Goal: Task Accomplishment & Management: Manage account settings

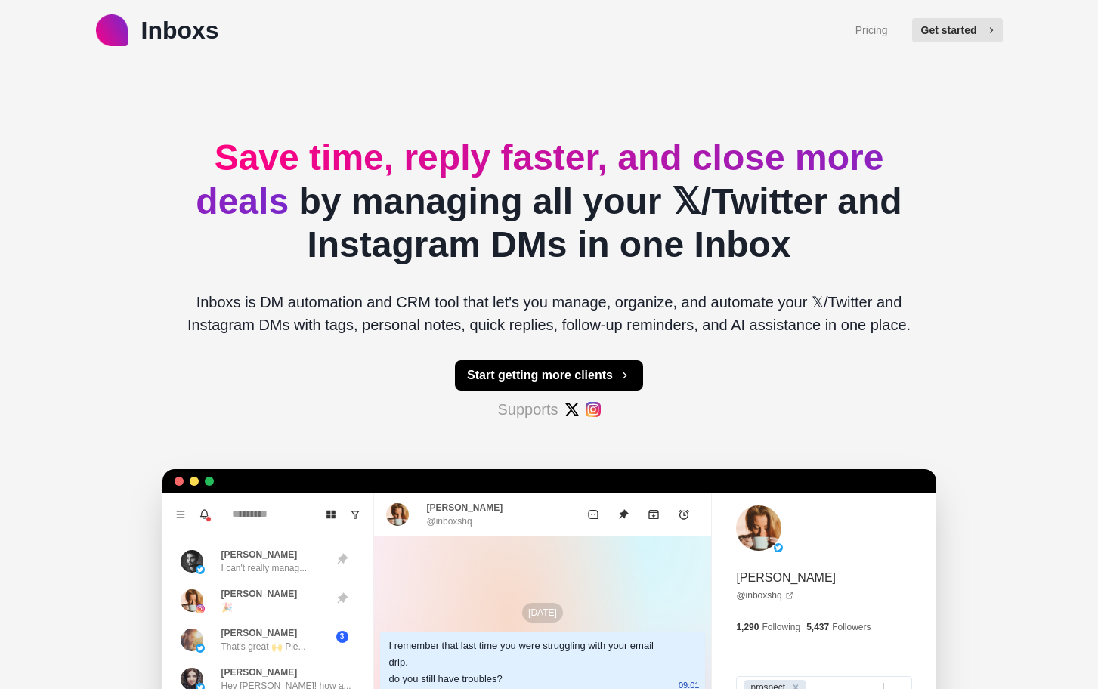
type textarea "*"
click at [954, 31] on button "Get started" at bounding box center [957, 30] width 91 height 24
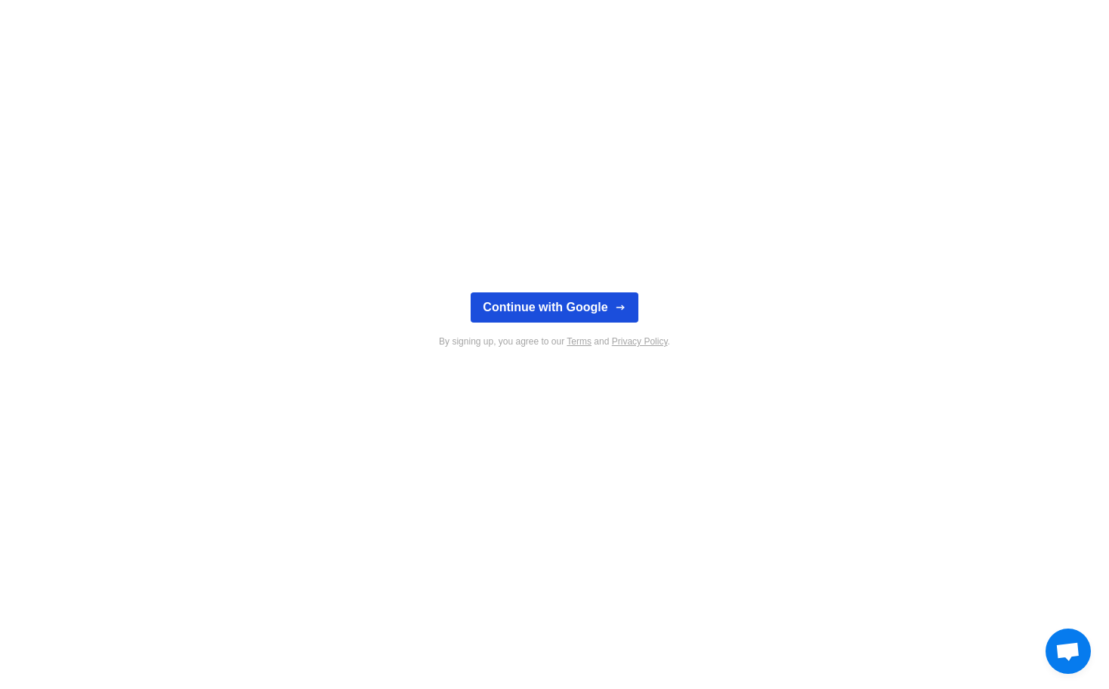
click at [540, 291] on div "Continue with Google By signing up, you agree to our Terms and Privacy Policy ." at bounding box center [554, 344] width 1109 height 689
click at [537, 299] on button "Continue with Google" at bounding box center [554, 307] width 167 height 30
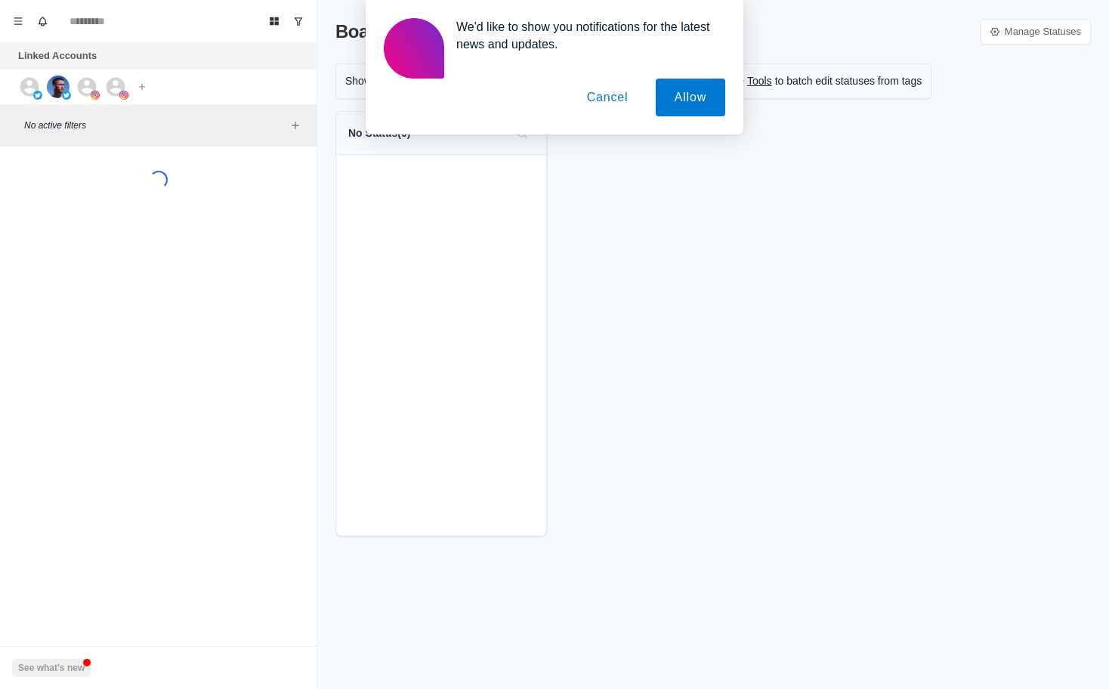
click at [611, 94] on button "Cancel" at bounding box center [607, 98] width 79 height 38
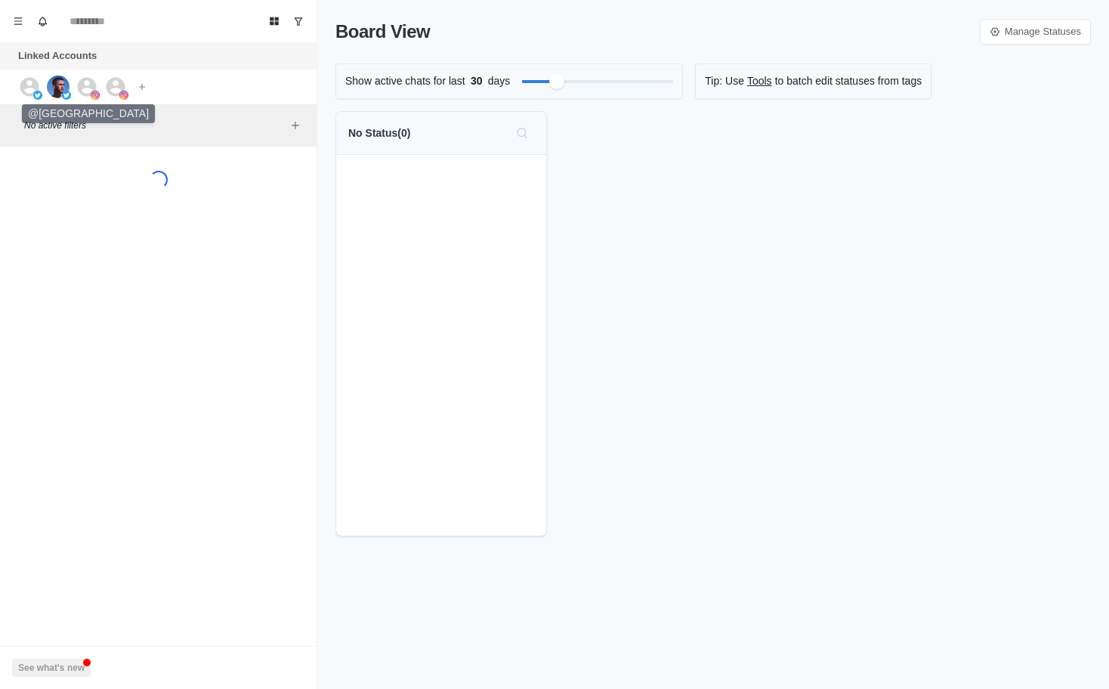
click at [51, 94] on img at bounding box center [58, 87] width 23 height 23
click at [32, 88] on icon at bounding box center [29, 87] width 23 height 23
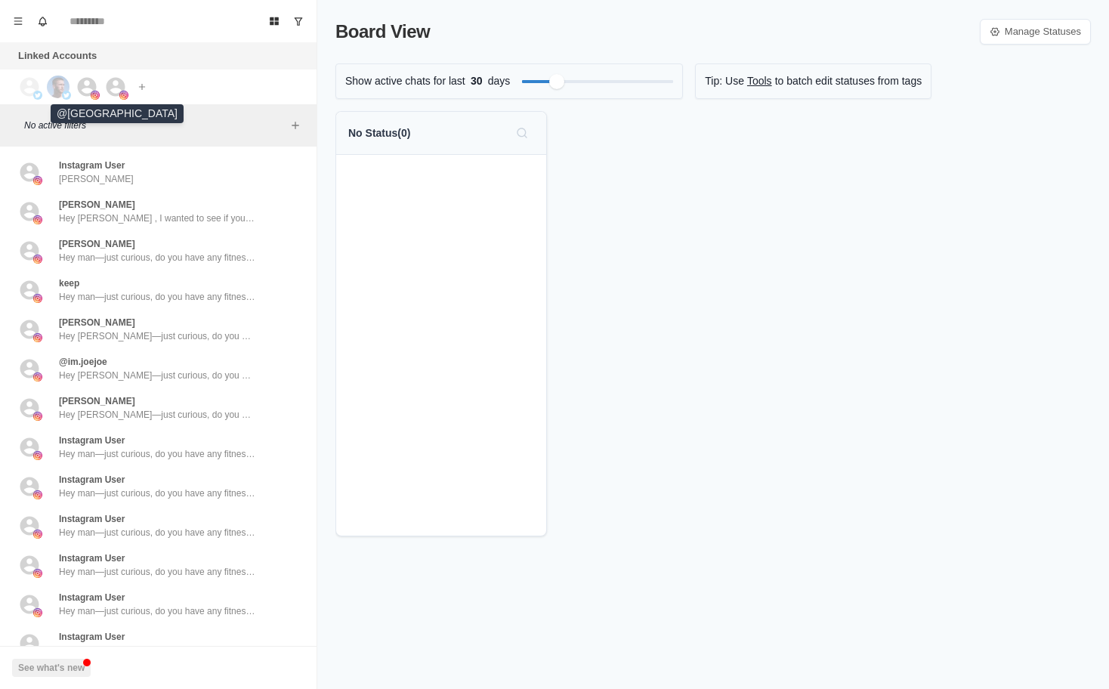
click at [91, 91] on div at bounding box center [95, 95] width 9 height 9
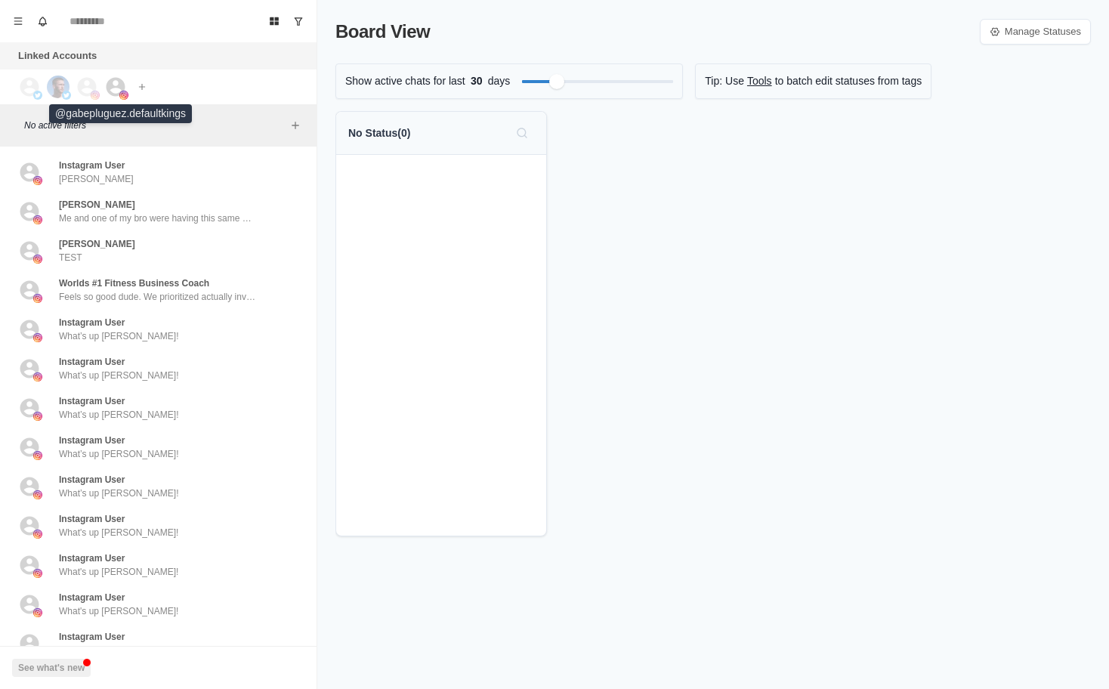
click at [122, 85] on icon at bounding box center [116, 86] width 19 height 19
drag, startPoint x: 62, startPoint y: 82, endPoint x: 68, endPoint y: 88, distance: 8.5
click at [62, 82] on img at bounding box center [58, 87] width 23 height 23
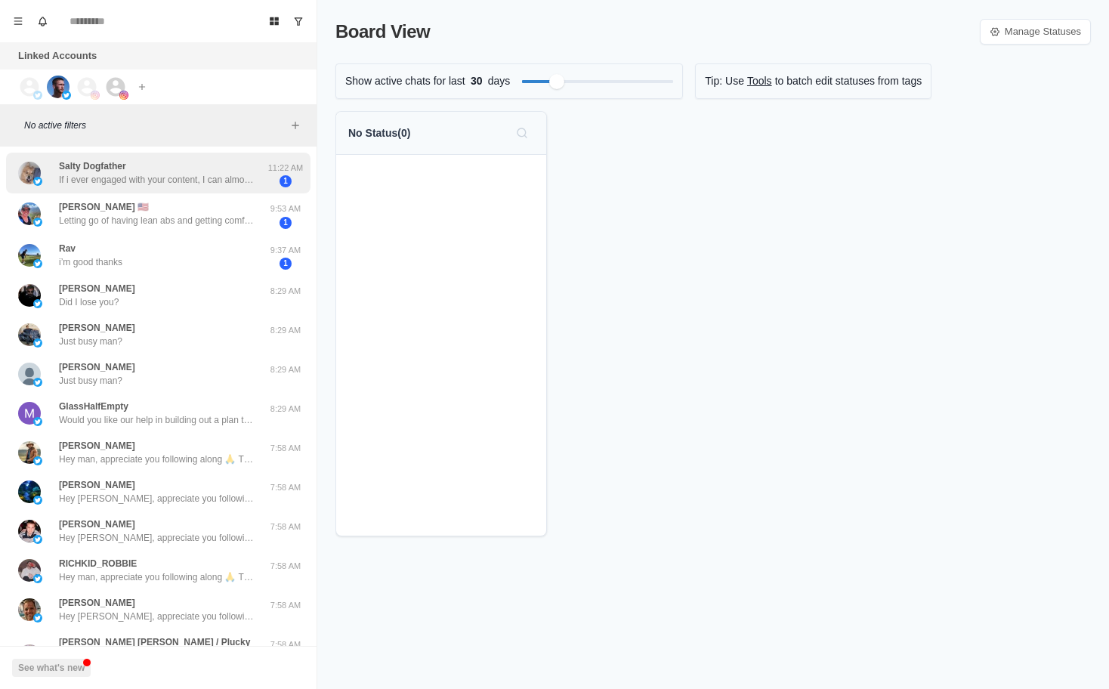
click at [117, 178] on p "If i ever engaged with your content, I can almost assure you that it wasn’t pos…" at bounding box center [157, 180] width 196 height 14
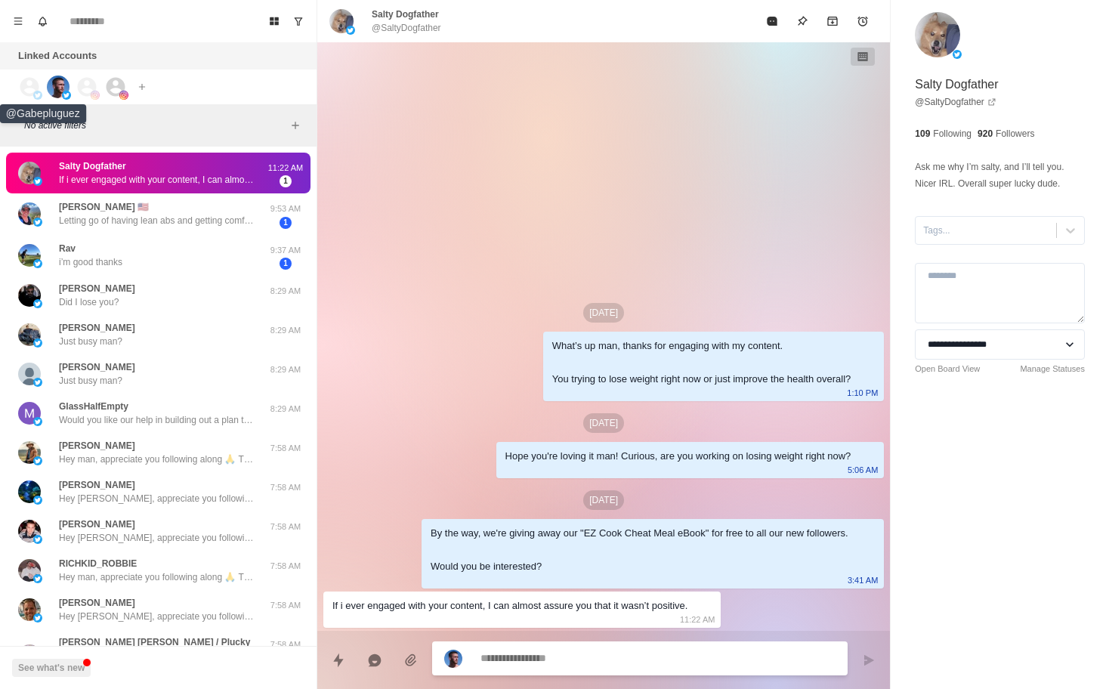
click at [32, 86] on icon at bounding box center [29, 86] width 19 height 19
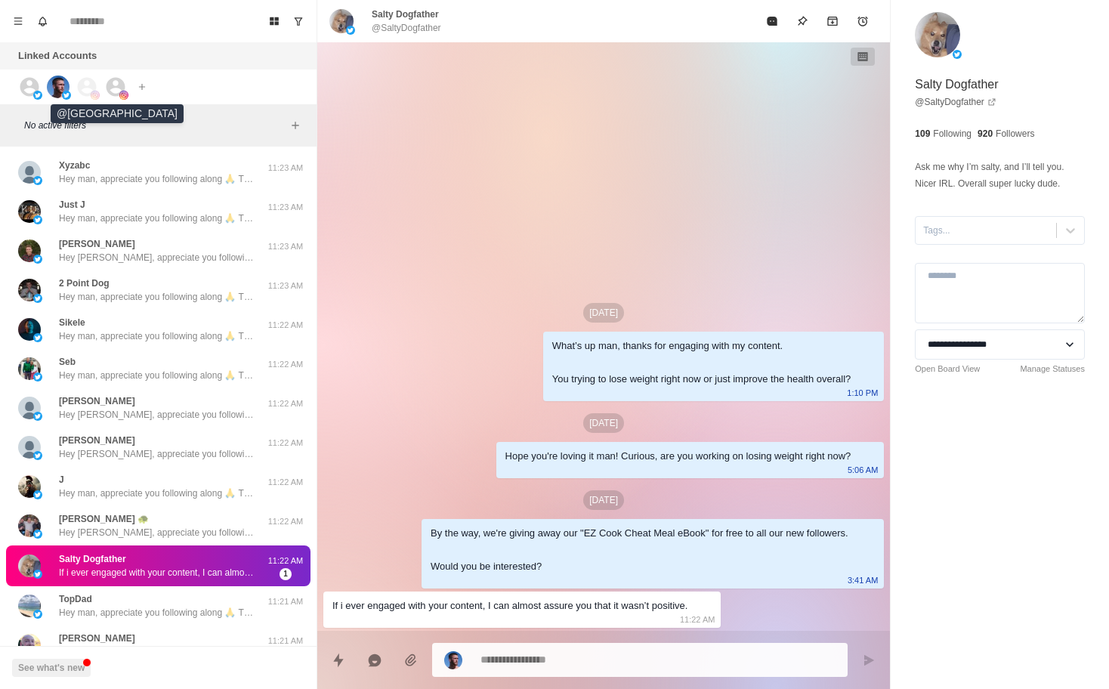
click at [83, 92] on icon at bounding box center [87, 86] width 19 height 19
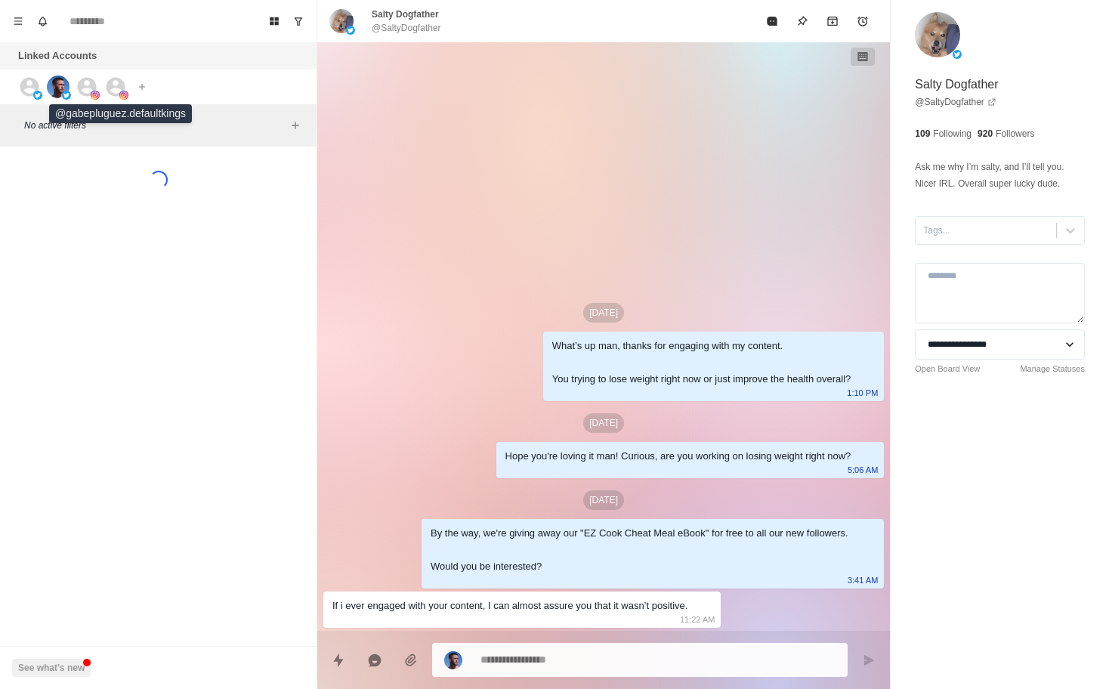
click at [125, 91] on img at bounding box center [123, 95] width 9 height 9
type textarea "*"
click at [9, 16] on button "Menu" at bounding box center [18, 21] width 24 height 24
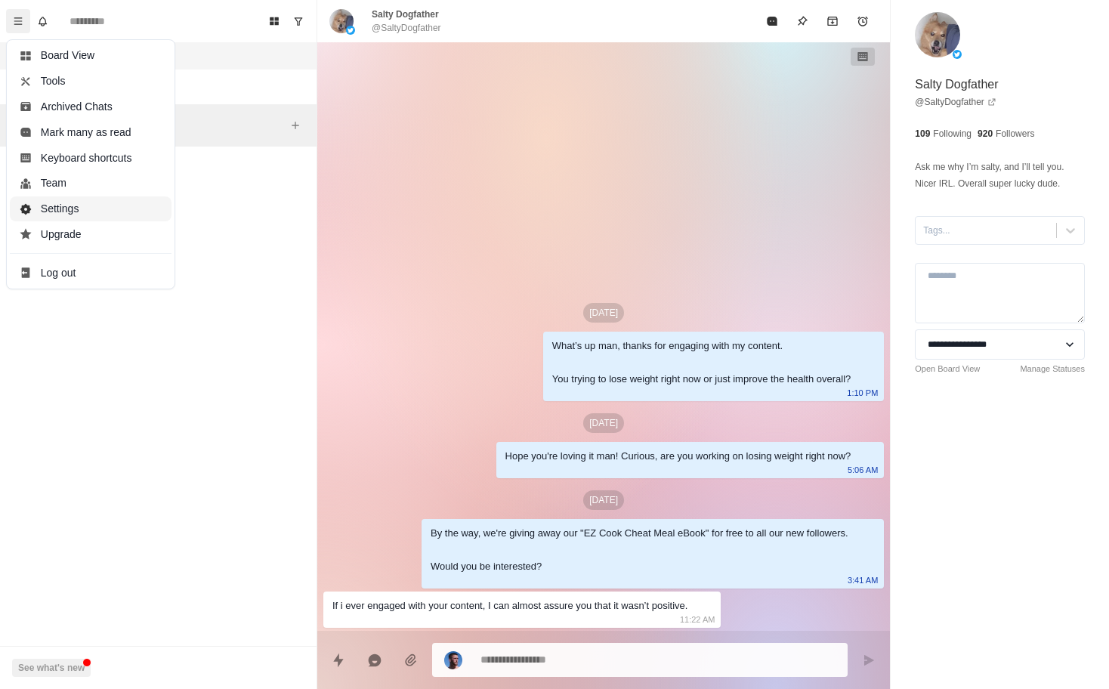
click at [83, 220] on button "Settings" at bounding box center [91, 209] width 162 height 26
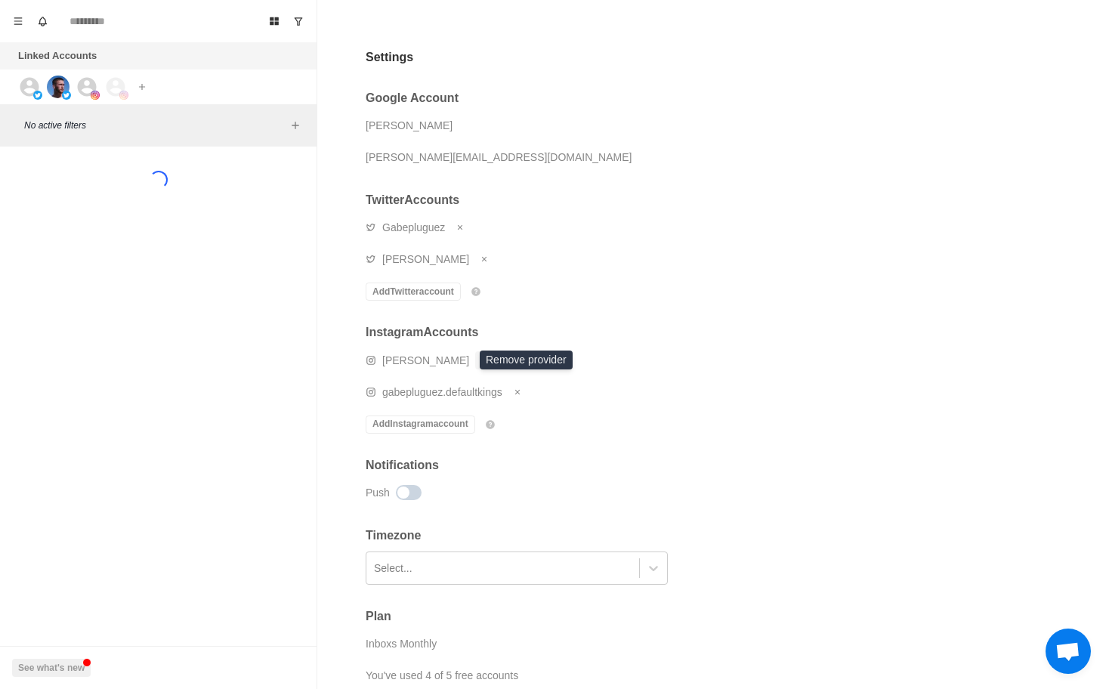
click at [480, 363] on icon "Remove account" at bounding box center [484, 360] width 9 height 9
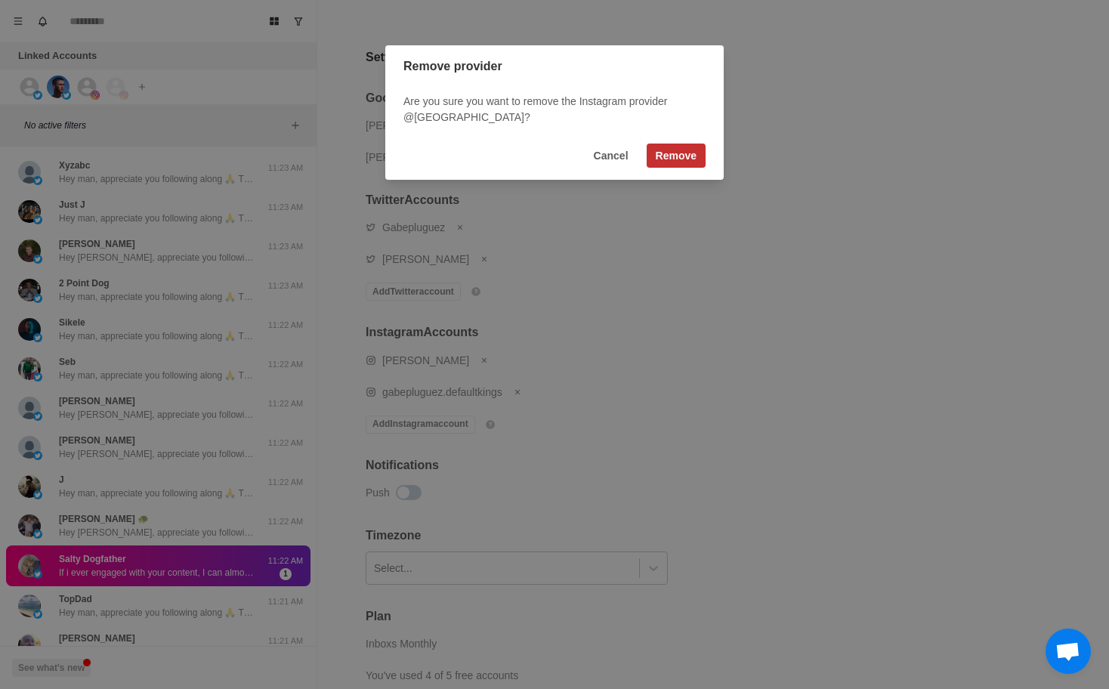
click at [688, 154] on button "Remove" at bounding box center [676, 156] width 59 height 24
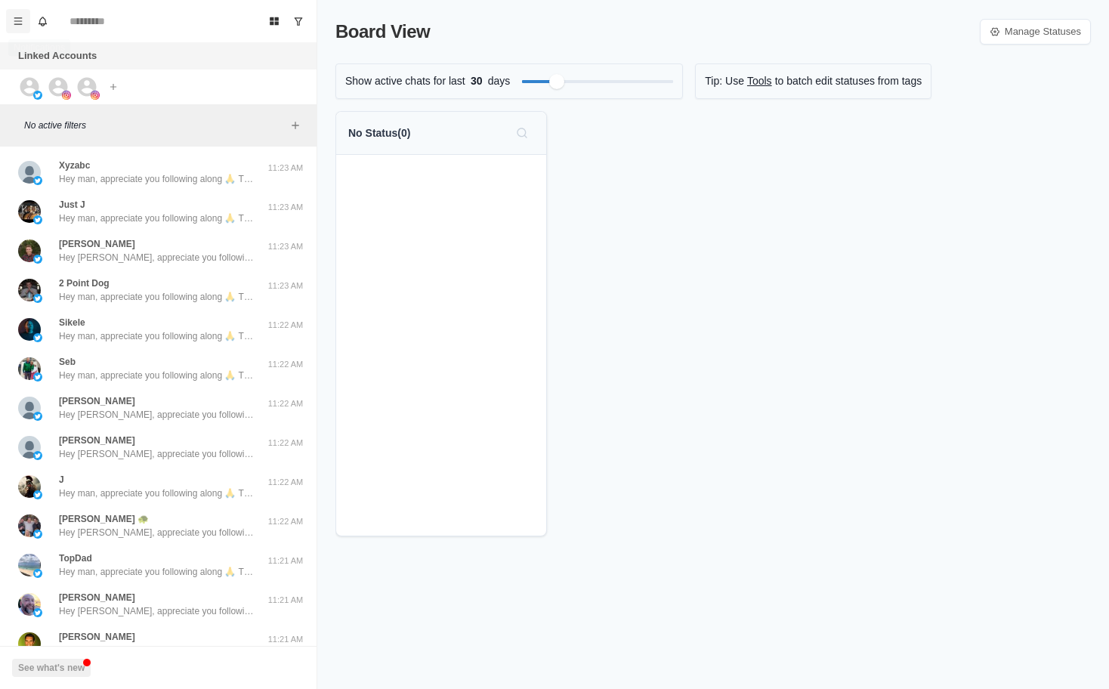
click at [20, 21] on icon "Menu" at bounding box center [18, 20] width 8 height 7
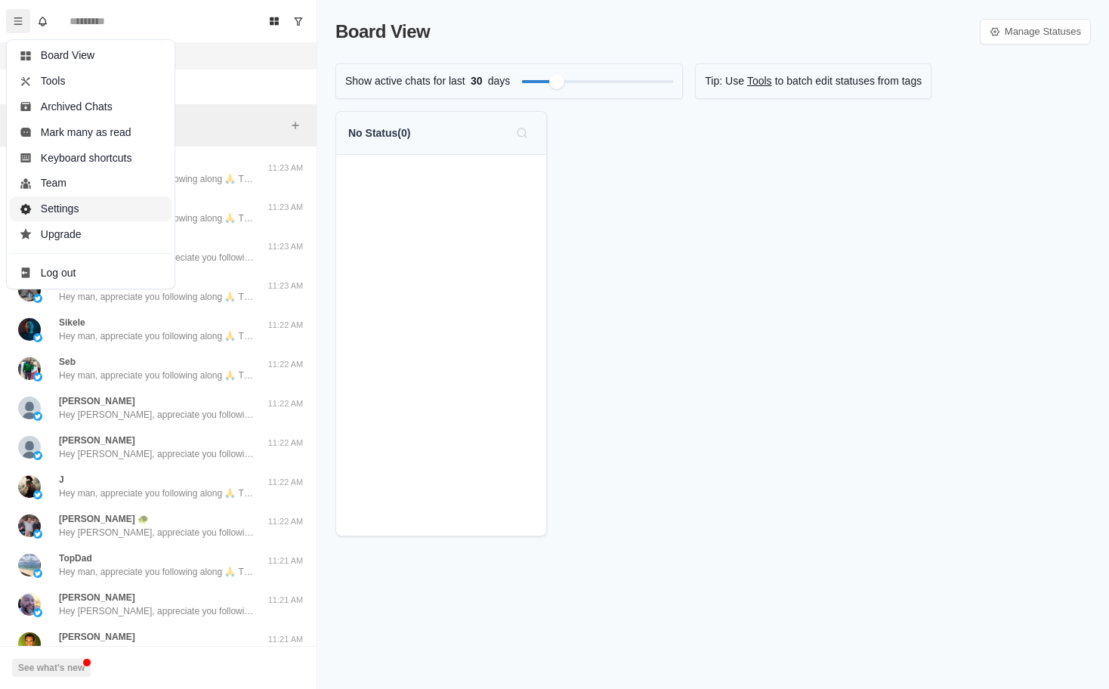
click at [76, 210] on button "Settings" at bounding box center [91, 209] width 162 height 26
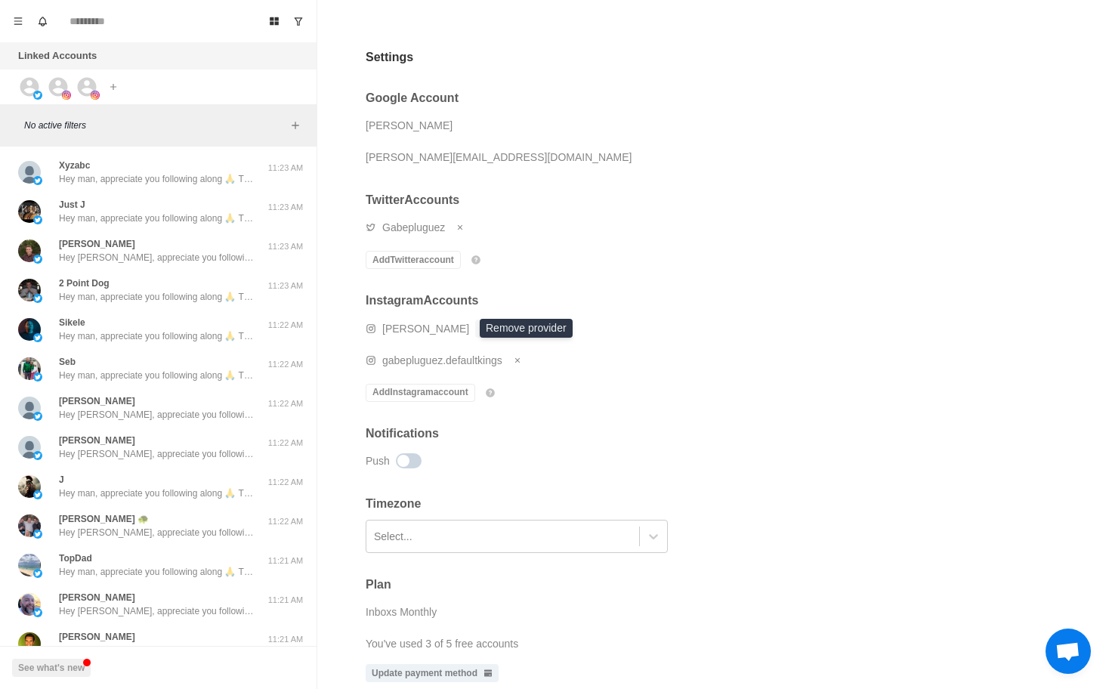
click at [480, 326] on icon "Remove account" at bounding box center [484, 328] width 9 height 9
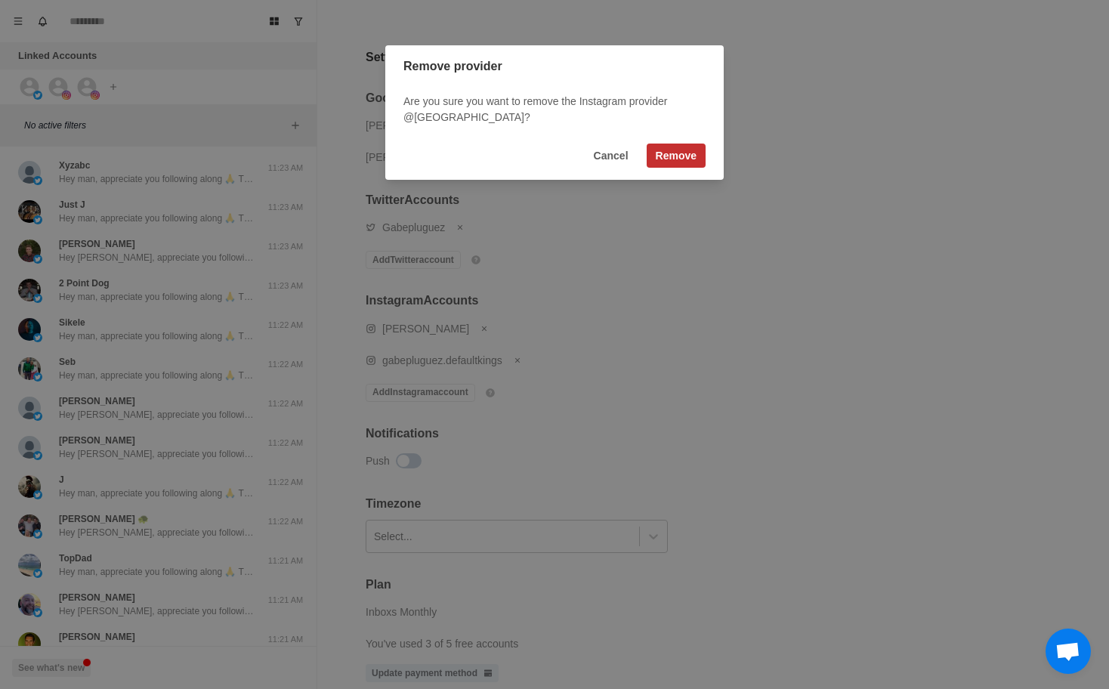
click at [694, 154] on button "Remove" at bounding box center [676, 156] width 59 height 24
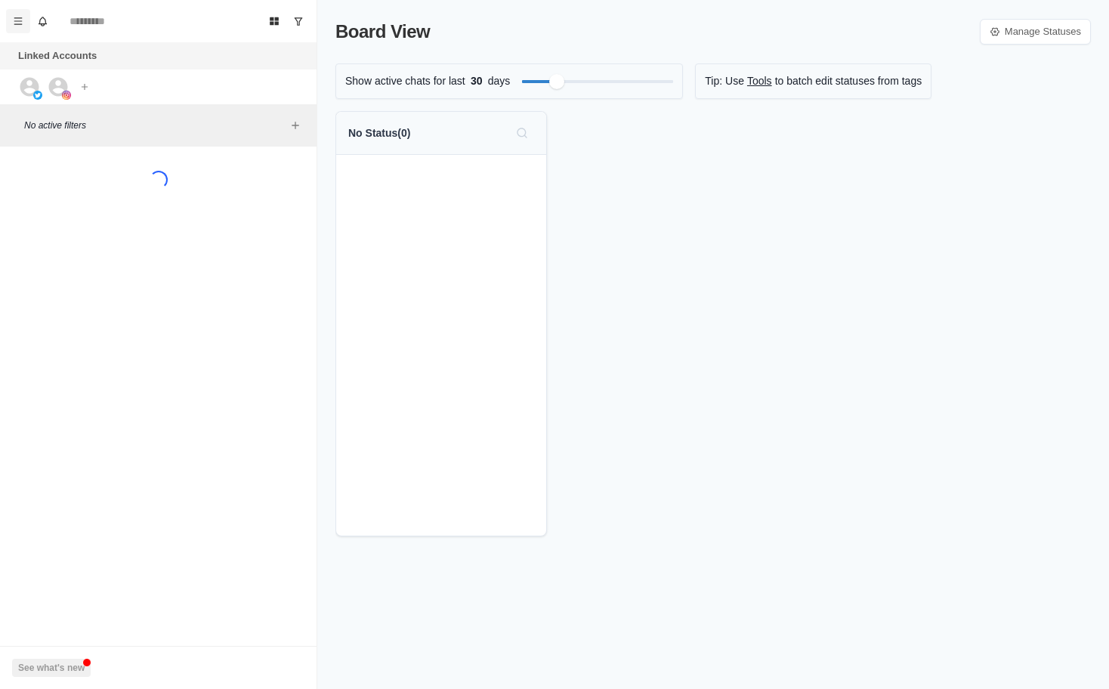
click at [17, 23] on icon "Menu" at bounding box center [18, 21] width 11 height 11
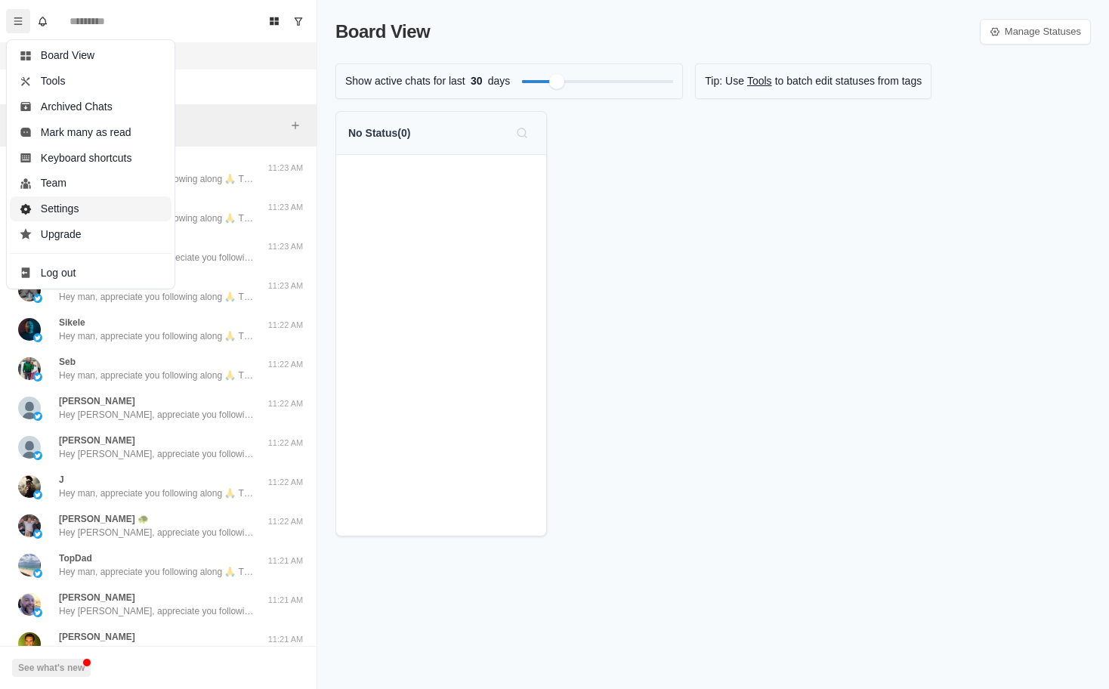
click at [91, 208] on button "Settings" at bounding box center [91, 209] width 162 height 26
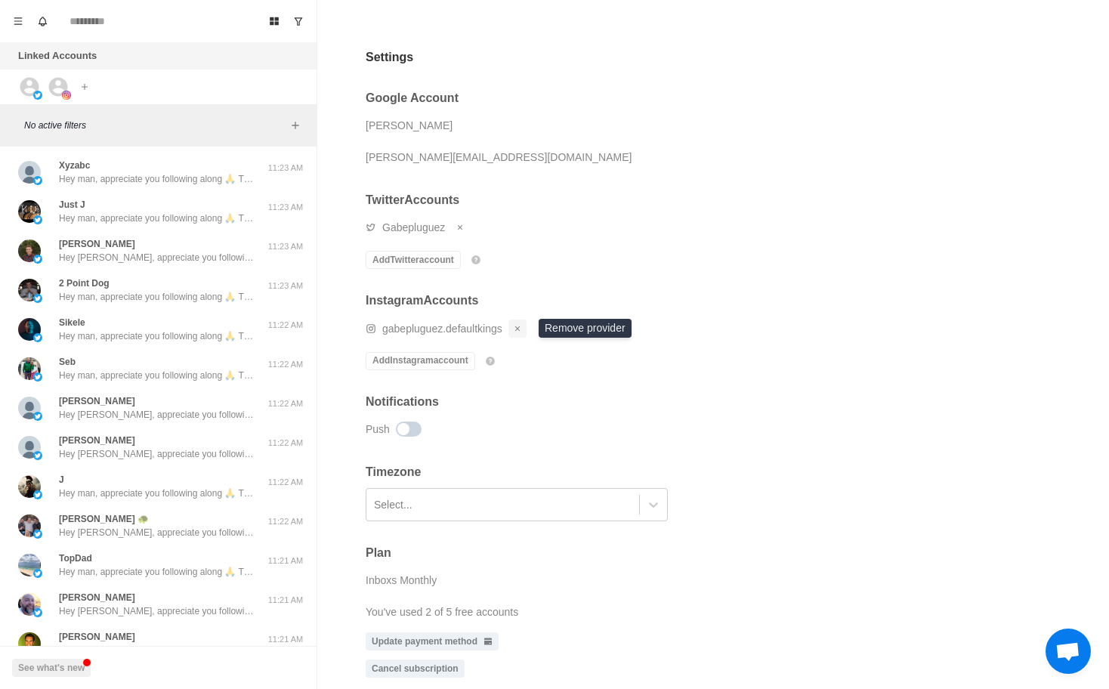
click at [520, 326] on icon "Remove account" at bounding box center [517, 328] width 5 height 5
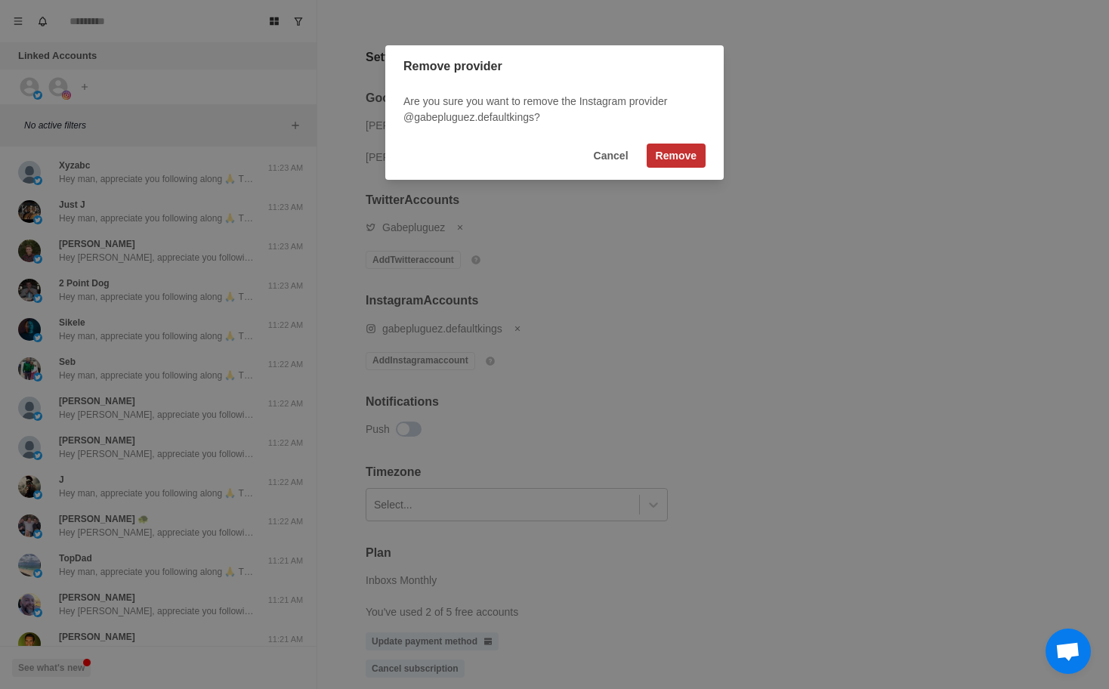
click at [679, 149] on button "Remove" at bounding box center [676, 156] width 59 height 24
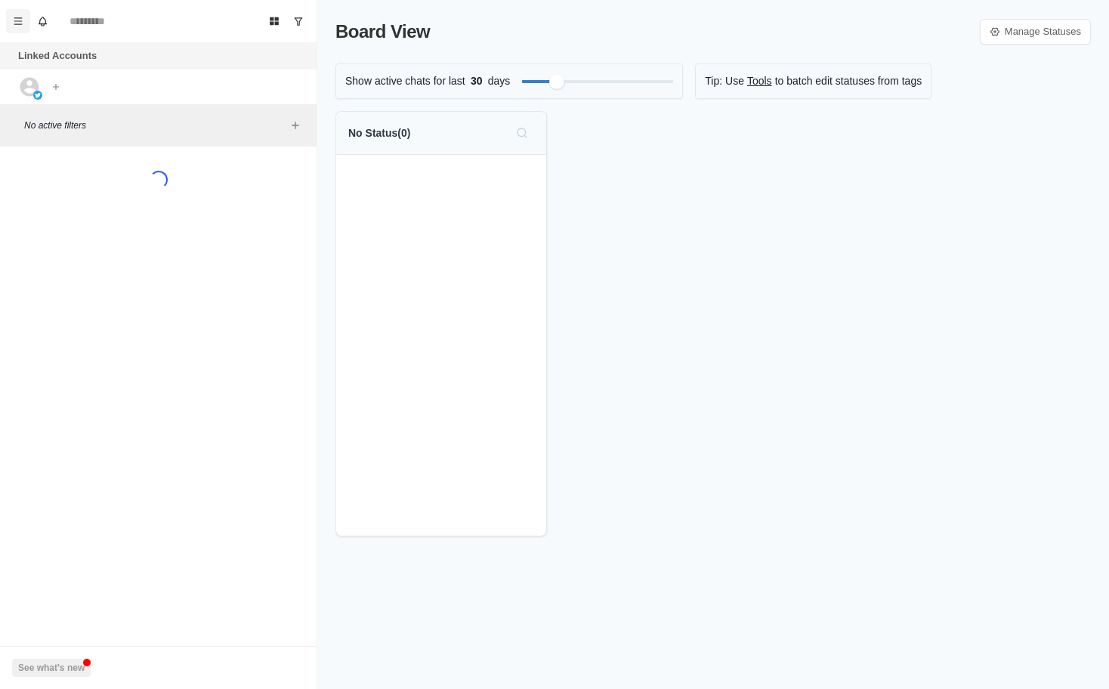
click at [14, 22] on icon "Menu" at bounding box center [18, 21] width 11 height 11
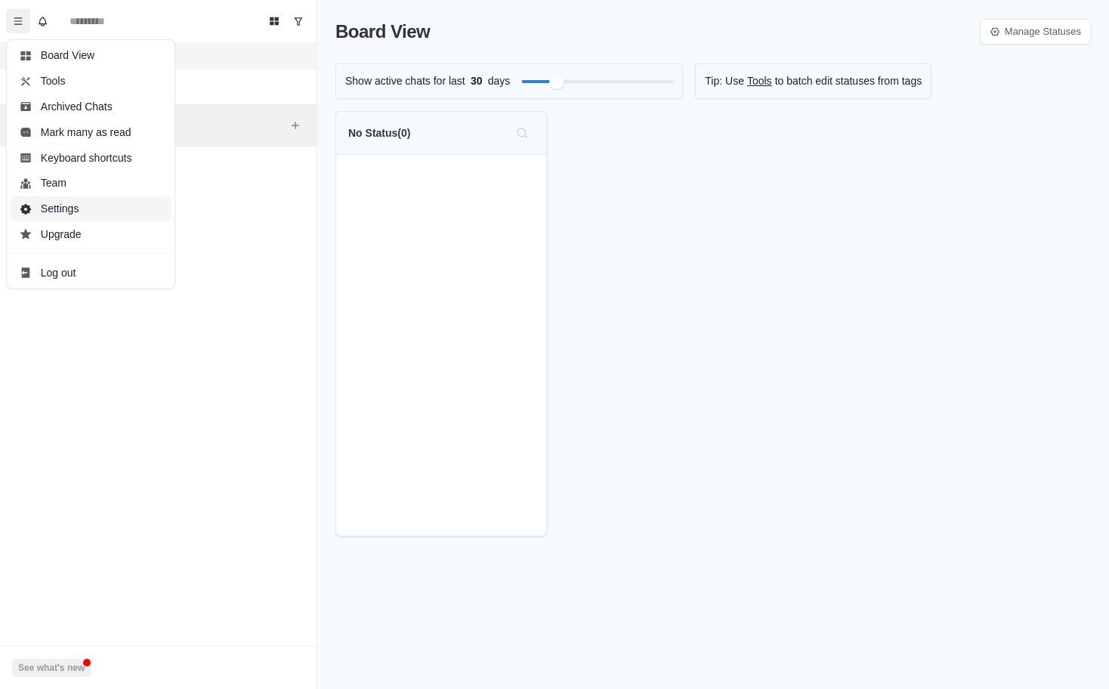
click at [75, 210] on button "Settings" at bounding box center [91, 209] width 162 height 26
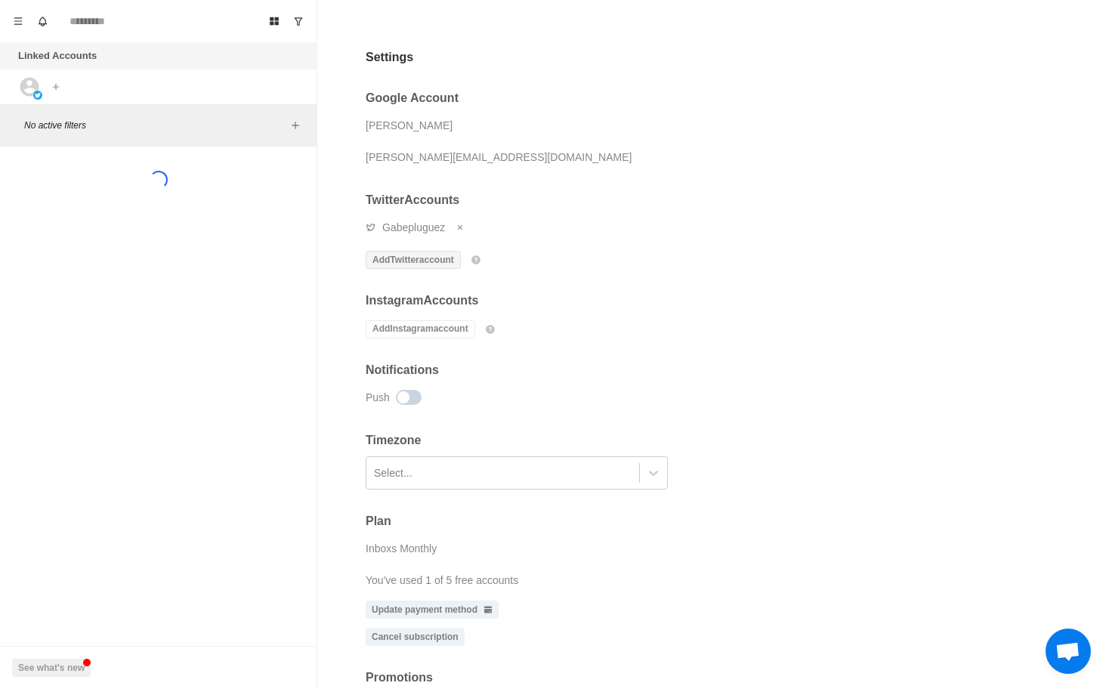
click at [432, 255] on button "Add Twitter account" at bounding box center [413, 260] width 95 height 18
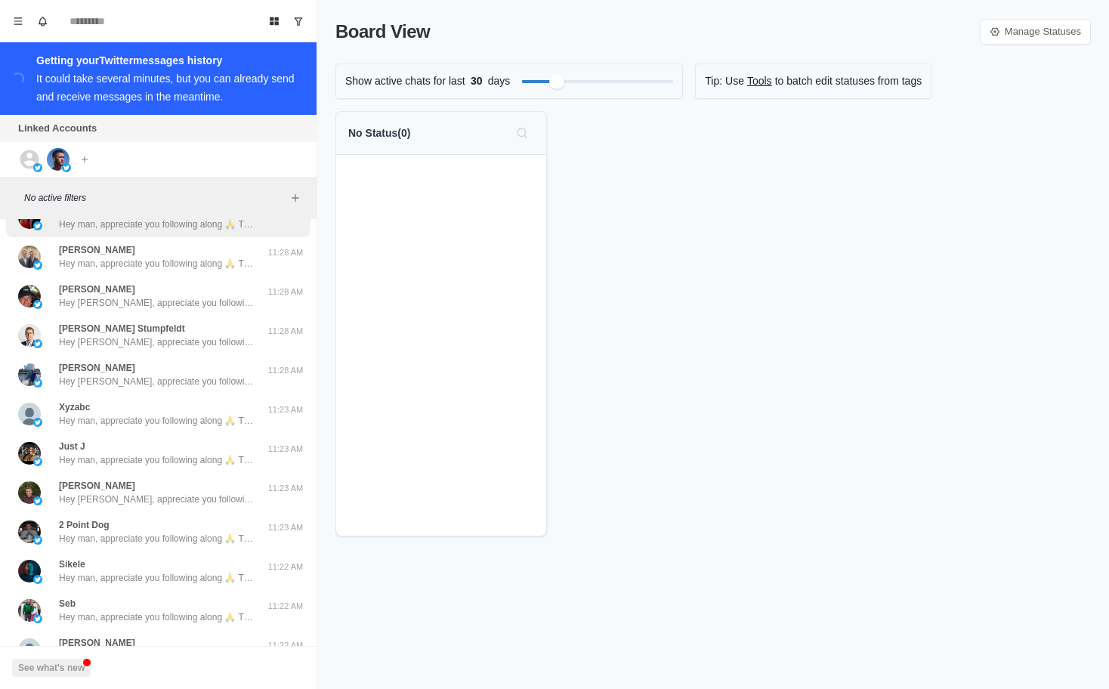
scroll to position [443, 0]
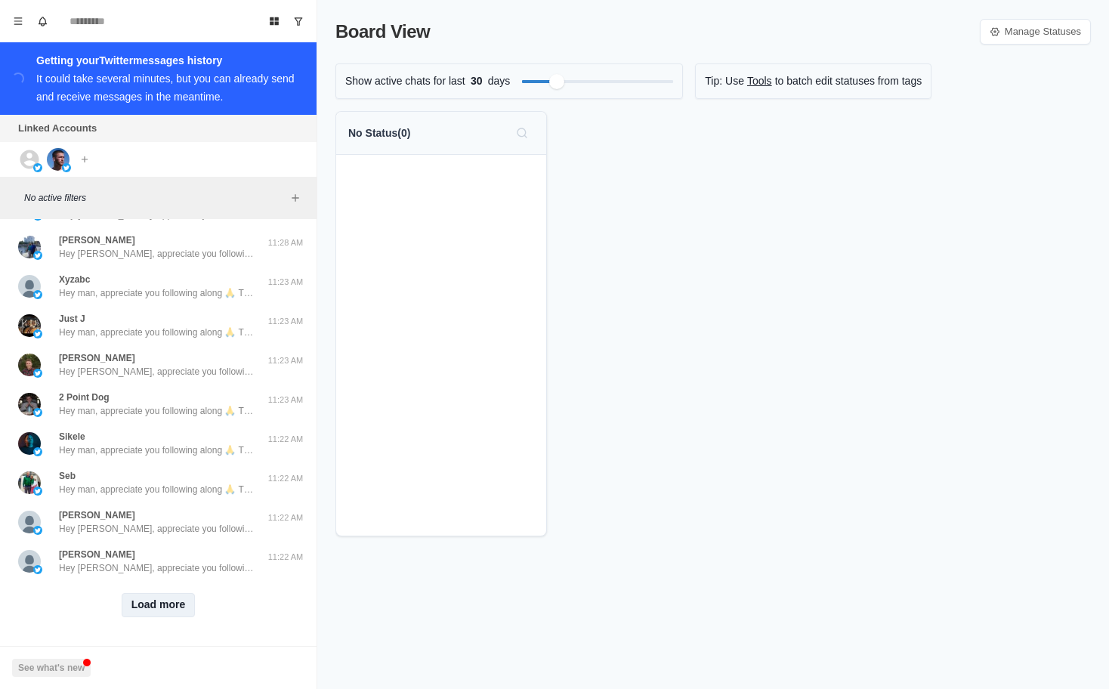
click at [152, 595] on button "Load more" at bounding box center [159, 605] width 74 height 24
click at [63, 157] on img at bounding box center [58, 159] width 23 height 23
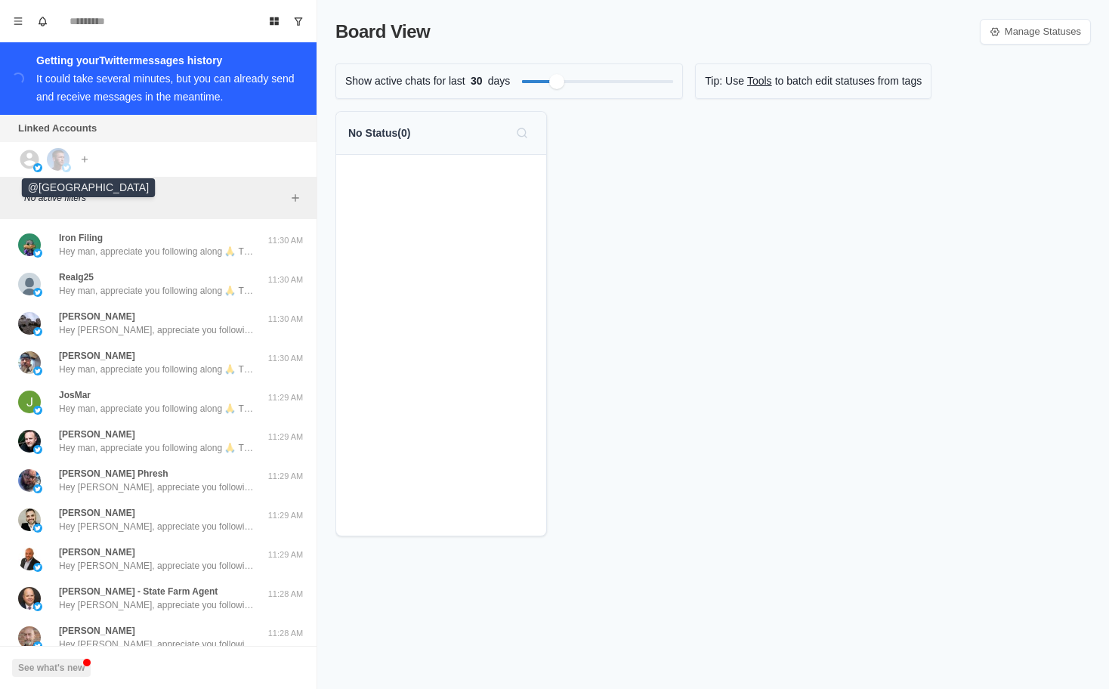
click at [57, 162] on img at bounding box center [58, 159] width 23 height 23
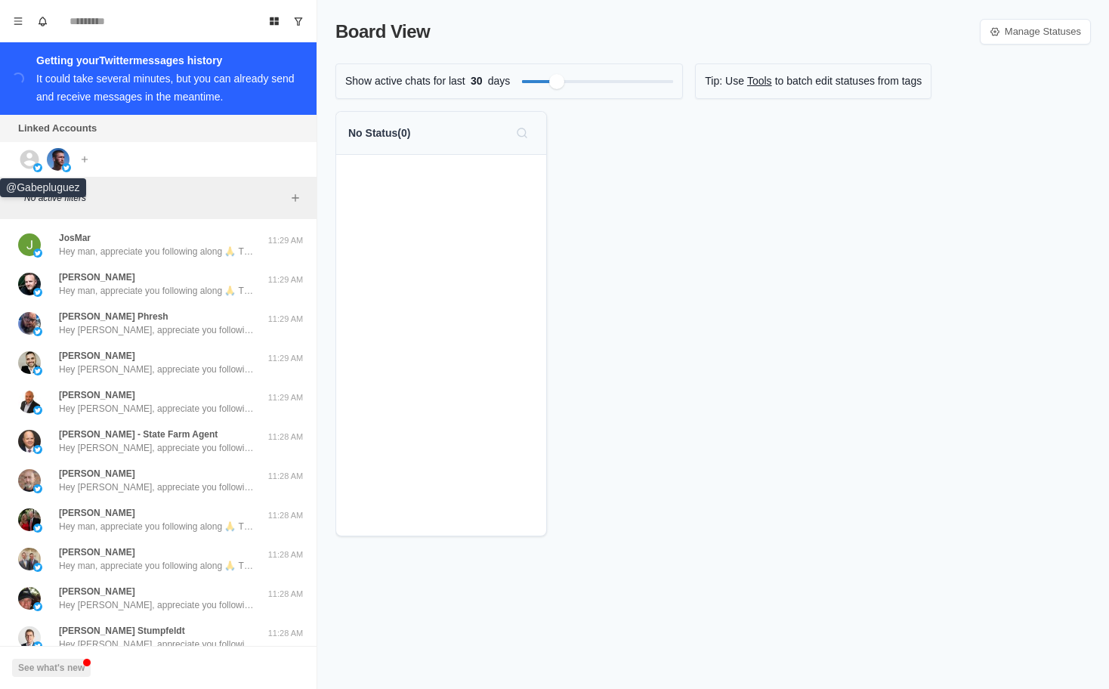
click at [27, 161] on icon at bounding box center [29, 159] width 19 height 19
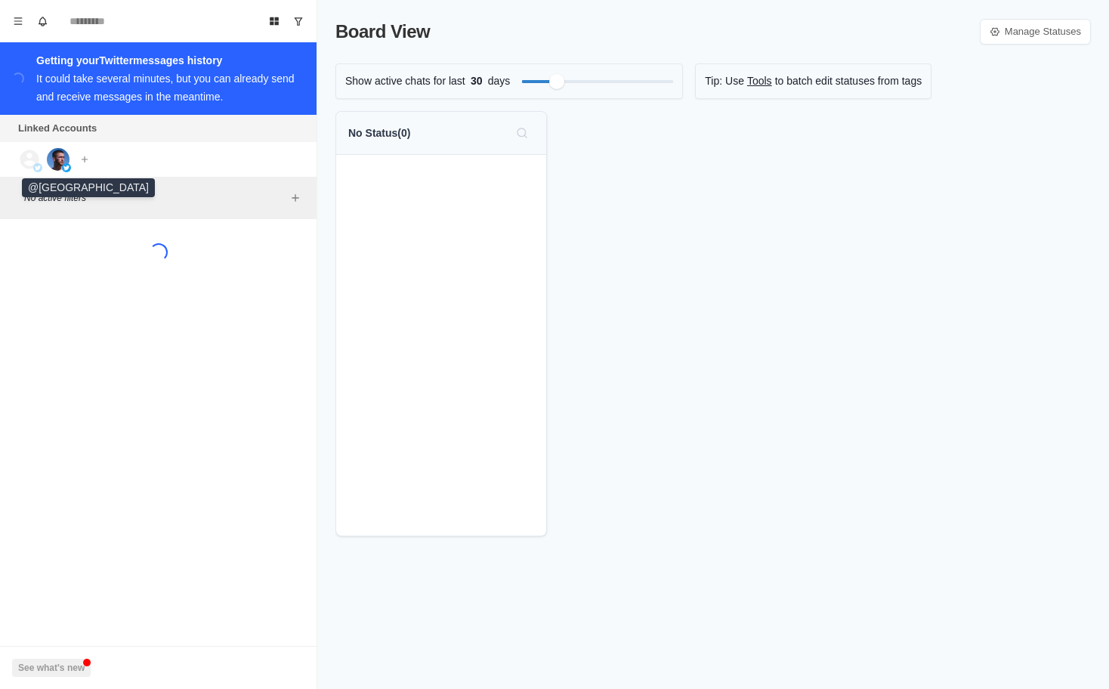
click at [58, 161] on img at bounding box center [58, 159] width 23 height 23
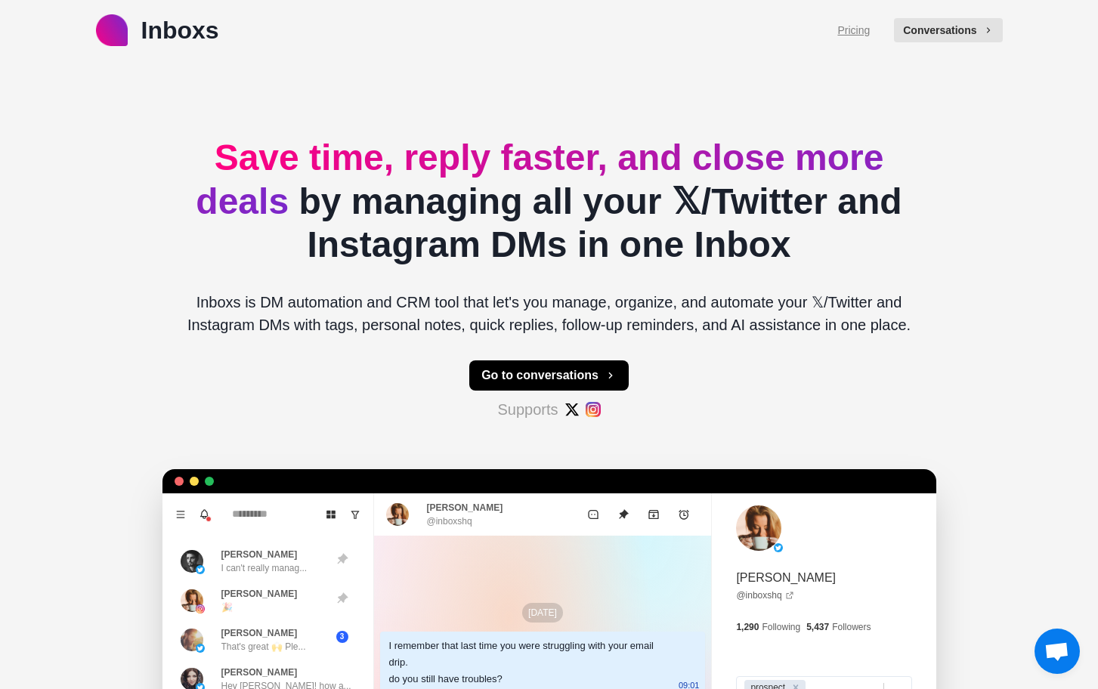
click at [870, 29] on link "Pricing" at bounding box center [853, 31] width 32 height 16
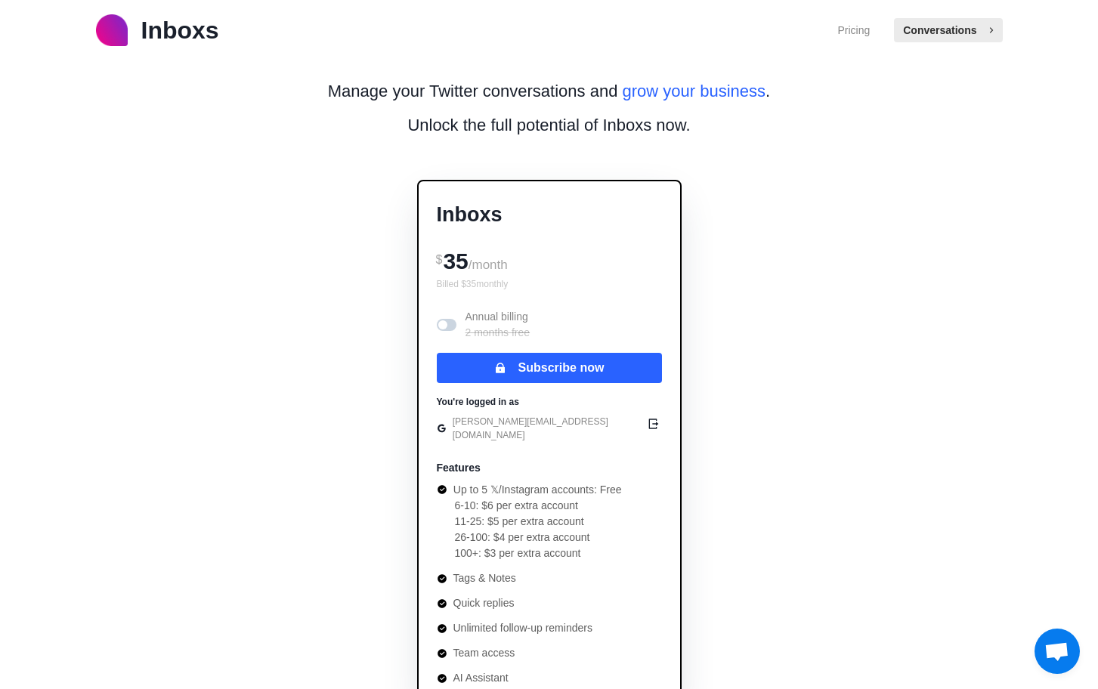
click at [960, 38] on button "Conversations" at bounding box center [948, 30] width 108 height 24
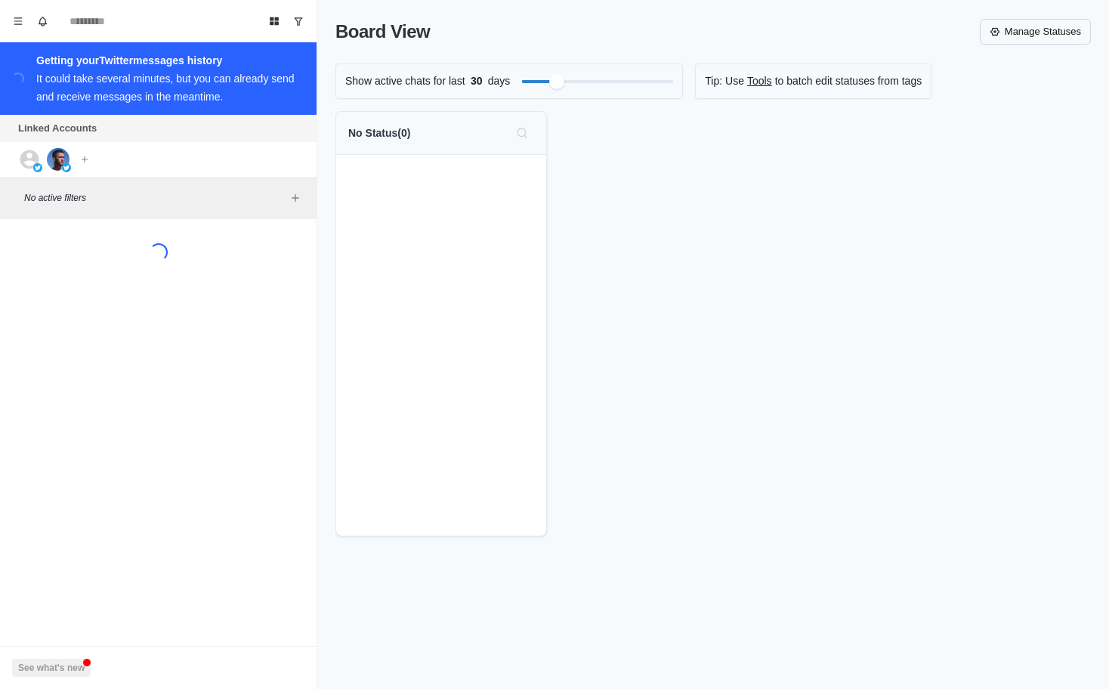
click at [1036, 32] on link "Manage Statuses" at bounding box center [1035, 32] width 111 height 26
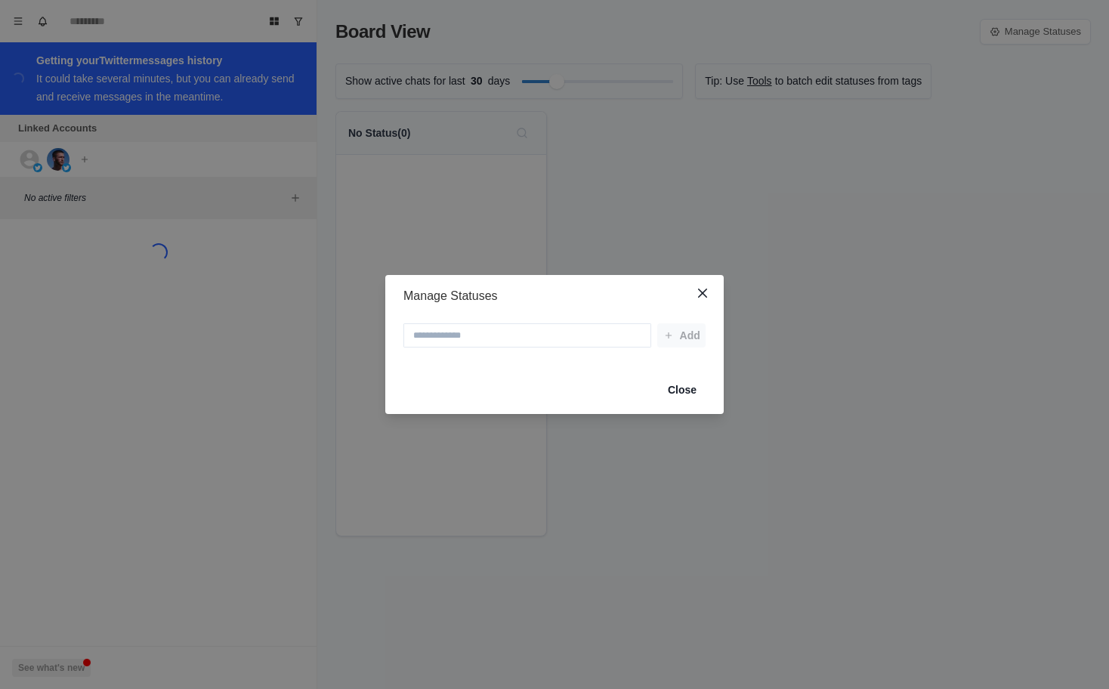
drag, startPoint x: 411, startPoint y: 95, endPoint x: 302, endPoint y: 40, distance: 122.7
click at [411, 95] on div "Manage Statuses Add Close" at bounding box center [554, 344] width 1109 height 689
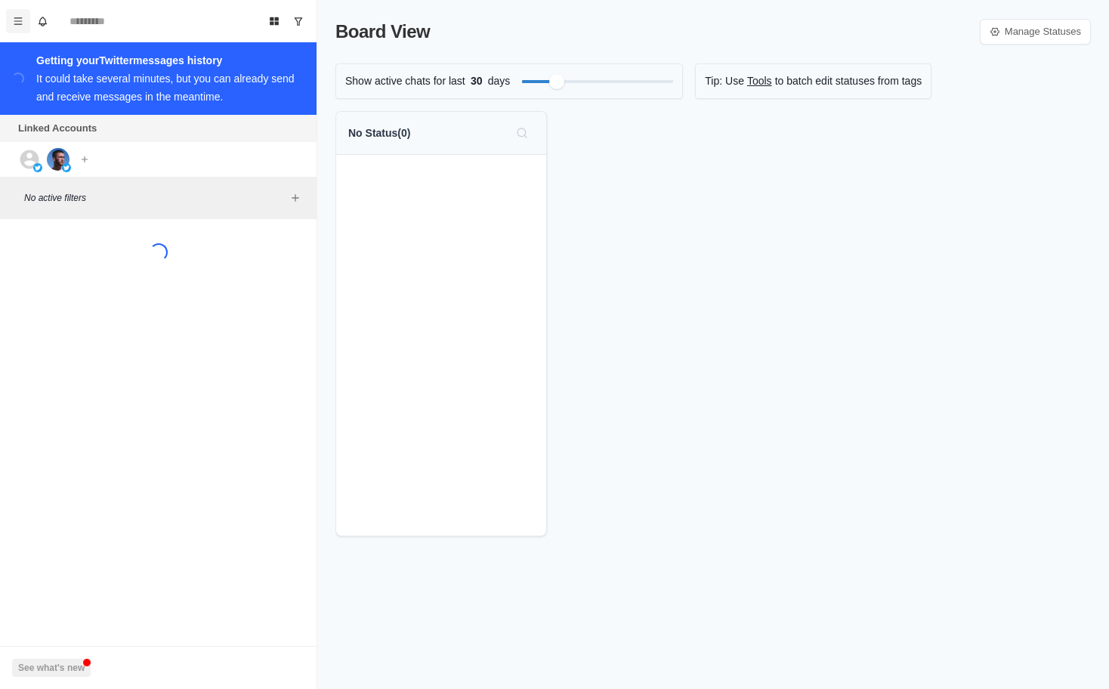
click at [14, 17] on icon "Menu" at bounding box center [18, 21] width 11 height 11
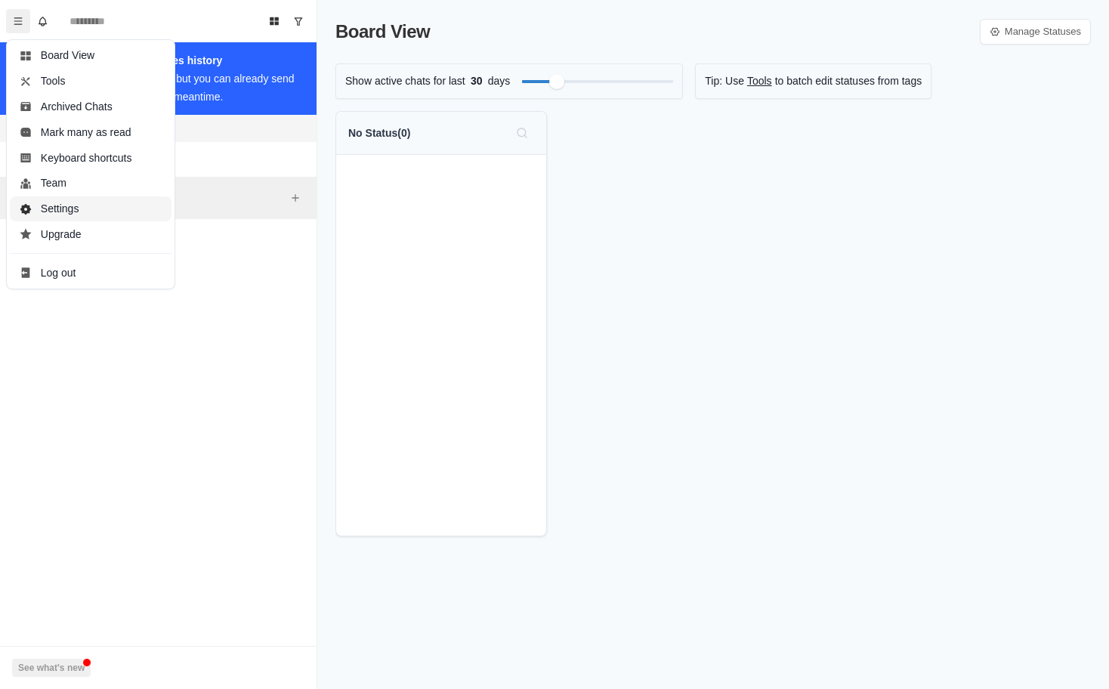
click at [73, 211] on button "Settings" at bounding box center [91, 209] width 162 height 26
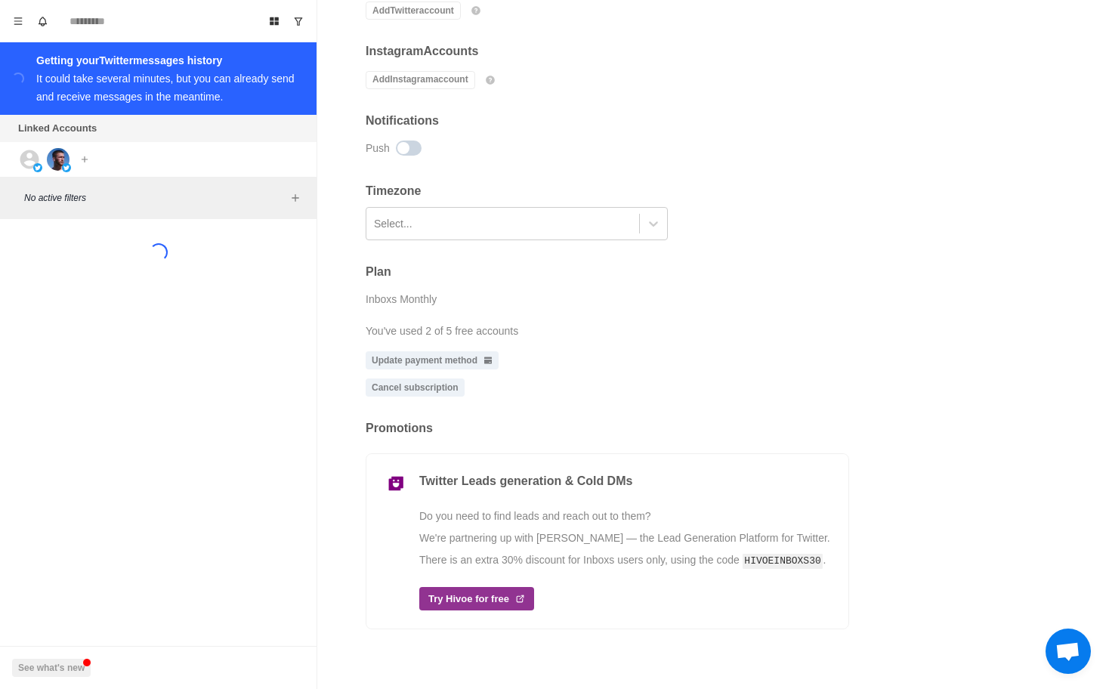
scroll to position [294, 0]
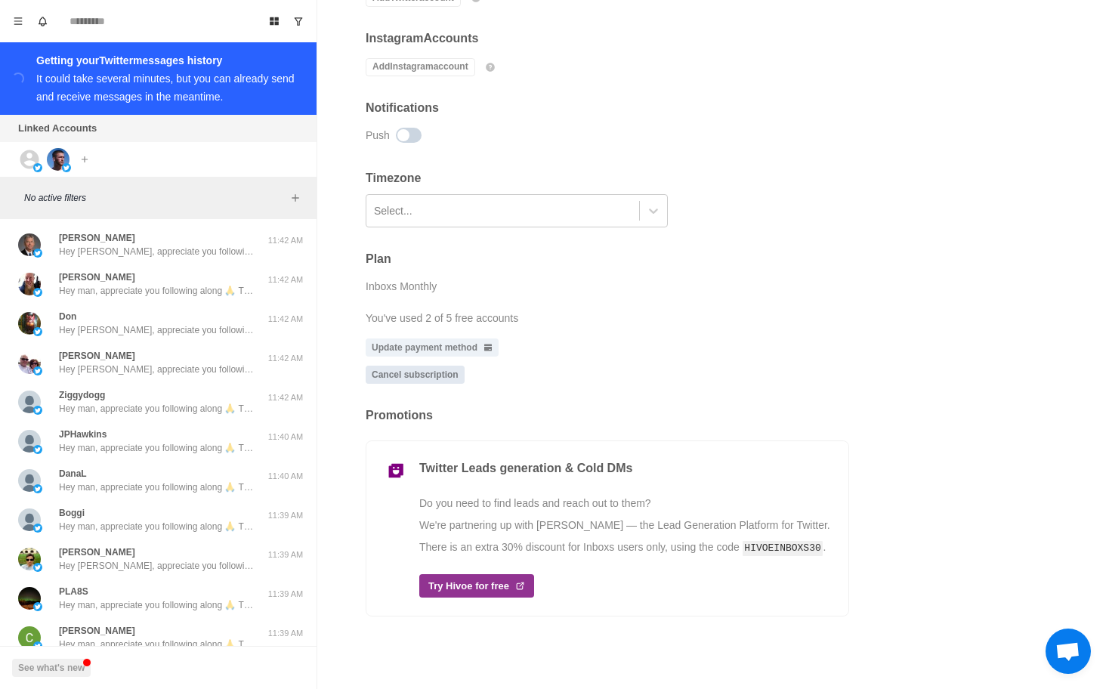
click at [429, 376] on link "Cancel subscription" at bounding box center [415, 375] width 99 height 18
